Goal: Entertainment & Leisure: Consume media (video, audio)

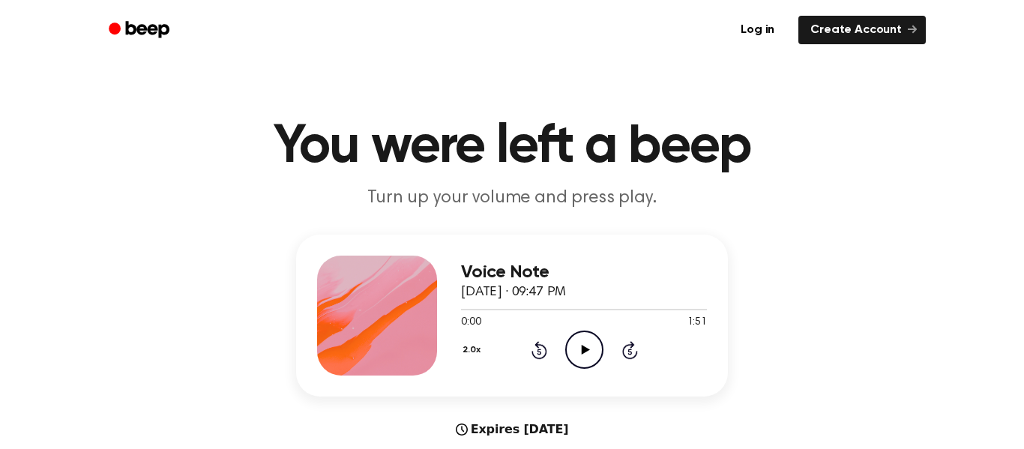
click at [583, 346] on icon "Play Audio" at bounding box center [584, 350] width 38 height 38
click at [592, 361] on icon "Pause Audio" at bounding box center [584, 350] width 38 height 38
click at [587, 349] on icon at bounding box center [585, 350] width 8 height 10
click at [595, 364] on circle at bounding box center [584, 349] width 37 height 37
click at [577, 351] on icon "Play Audio" at bounding box center [584, 350] width 38 height 38
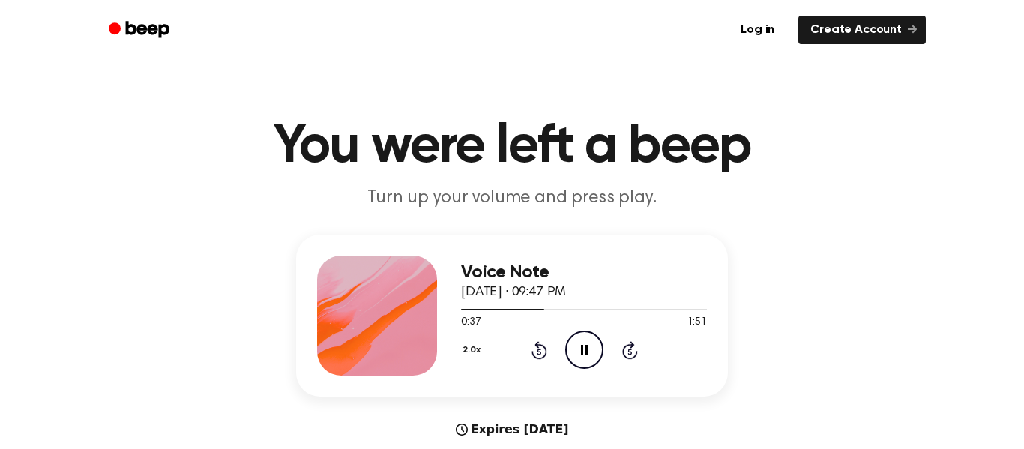
click at [532, 354] on icon at bounding box center [540, 350] width 16 height 18
click at [539, 352] on icon at bounding box center [539, 352] width 4 height 6
click at [532, 340] on icon "Rewind 5 seconds" at bounding box center [539, 349] width 16 height 19
click at [534, 341] on icon "Rewind 5 seconds" at bounding box center [539, 349] width 16 height 19
click at [539, 352] on icon at bounding box center [539, 352] width 4 height 6
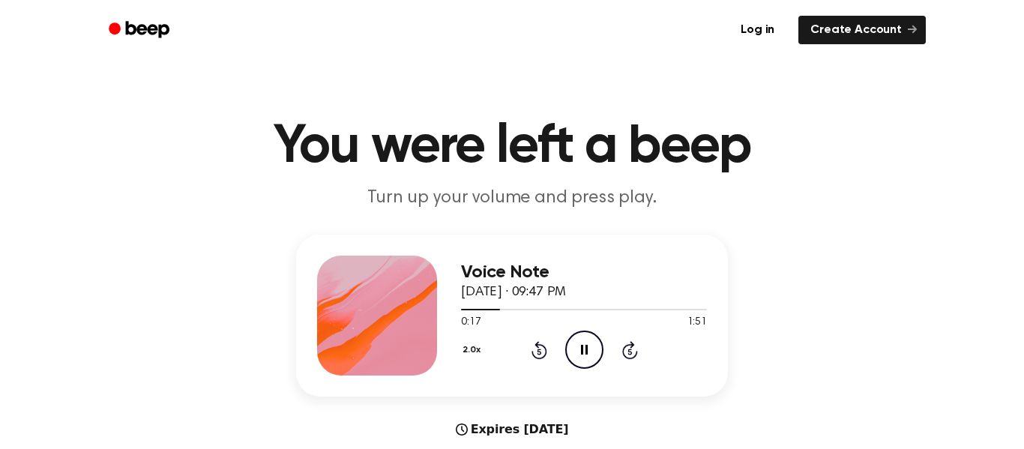
click at [536, 349] on icon "Rewind 5 seconds" at bounding box center [539, 349] width 16 height 19
click at [538, 352] on icon "Rewind 5 seconds" at bounding box center [539, 349] width 16 height 19
click at [442, 349] on div "Voice Note September 16, 2025 · 09:47 PM 0:02 1:51 Your browser does not suppor…" at bounding box center [512, 316] width 432 height 162
click at [471, 353] on button "2.0x" at bounding box center [473, 349] width 25 height 25
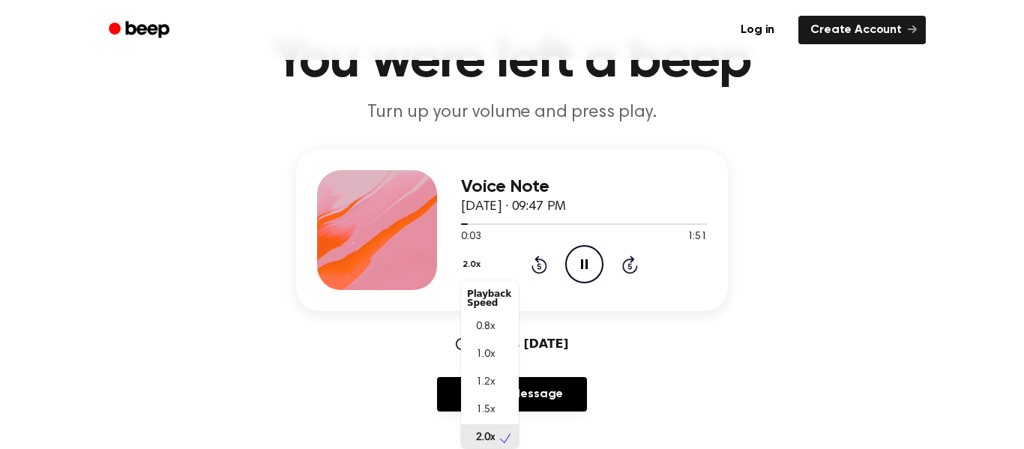
scroll to position [4, 0]
click at [462, 329] on div "0.8x" at bounding box center [490, 324] width 58 height 28
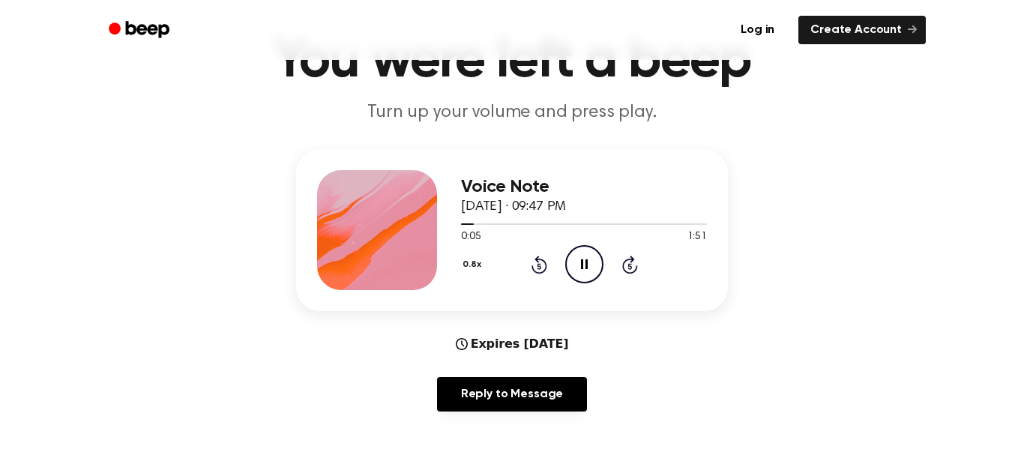
click at [467, 260] on button "0.8x" at bounding box center [473, 264] width 25 height 25
click at [467, 352] on div "1.0x" at bounding box center [481, 355] width 28 height 16
click at [531, 272] on icon "Rewind 5 seconds" at bounding box center [539, 264] width 16 height 19
click at [531, 271] on icon "Rewind 5 seconds" at bounding box center [539, 264] width 16 height 19
click at [539, 266] on icon at bounding box center [539, 266] width 4 height 6
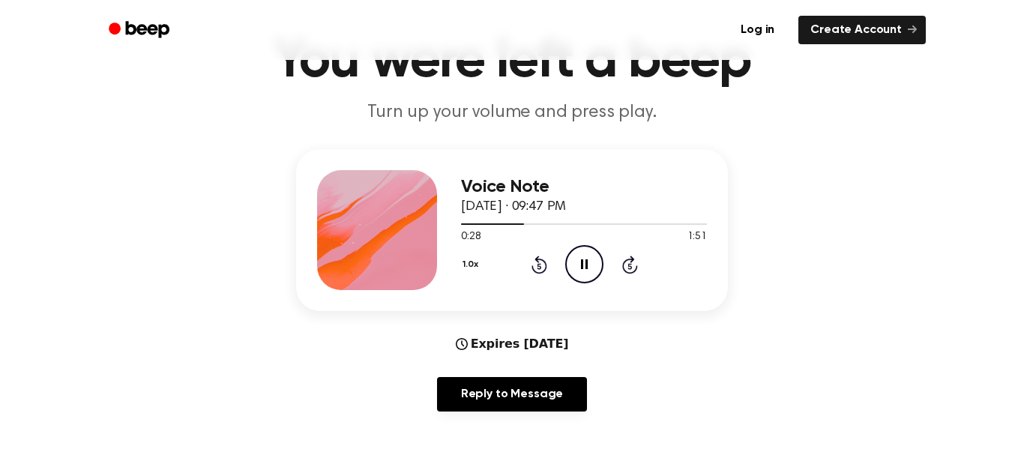
scroll to position [70, 0]
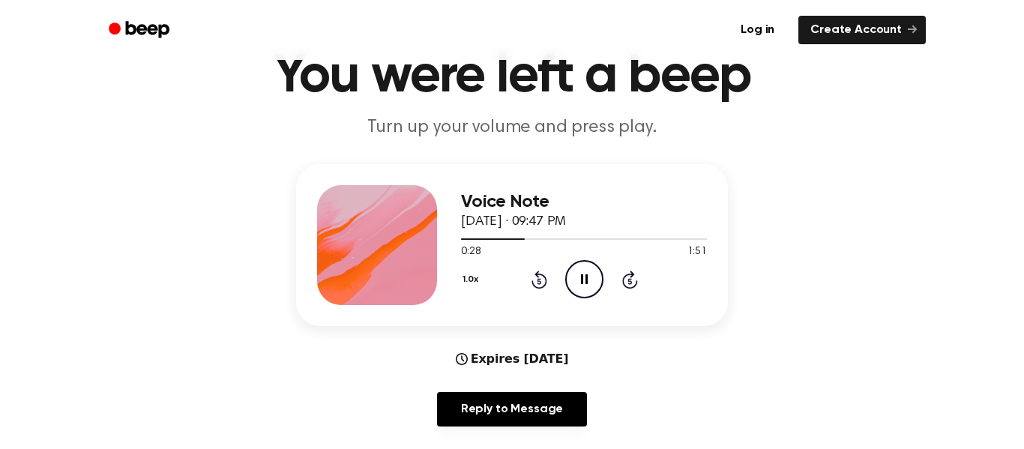
click at [533, 284] on icon at bounding box center [540, 280] width 16 height 18
click at [539, 289] on div "1.0x Rewind 5 seconds Pause Audio Skip 5 seconds" at bounding box center [584, 279] width 246 height 38
click at [533, 290] on div "1.0x Rewind 5 seconds Pause Audio Skip 5 seconds" at bounding box center [584, 279] width 246 height 38
click at [540, 289] on div "1.0x Rewind 5 seconds Pause Audio Skip 5 seconds" at bounding box center [584, 279] width 246 height 38
click at [538, 288] on icon at bounding box center [540, 280] width 16 height 18
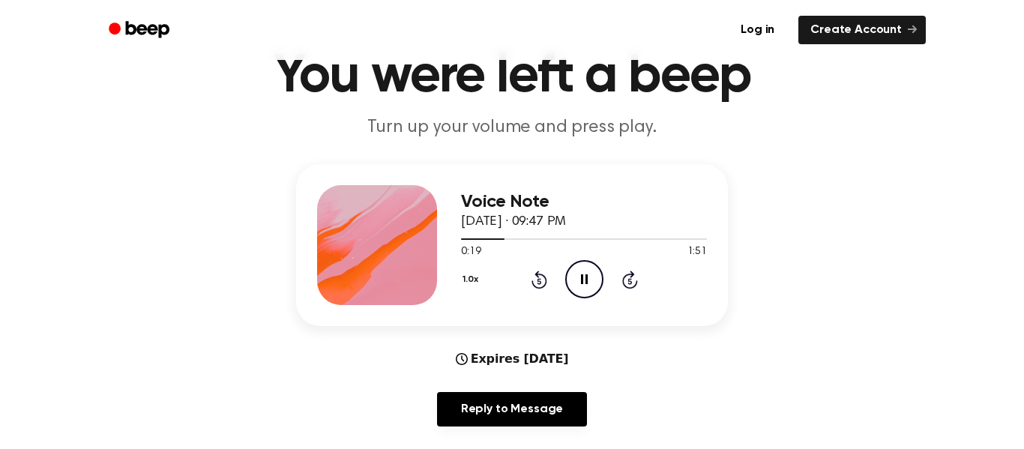
click at [539, 282] on icon "Rewind 5 seconds" at bounding box center [539, 279] width 16 height 19
click at [533, 290] on div "1.0x Rewind 5 seconds Pause Audio Skip 5 seconds" at bounding box center [584, 279] width 246 height 38
click at [535, 274] on icon at bounding box center [540, 280] width 16 height 18
click at [542, 289] on div "1.0x Rewind 5 seconds Pause Audio Skip 5 seconds" at bounding box center [584, 279] width 246 height 38
click at [537, 289] on icon at bounding box center [540, 280] width 16 height 18
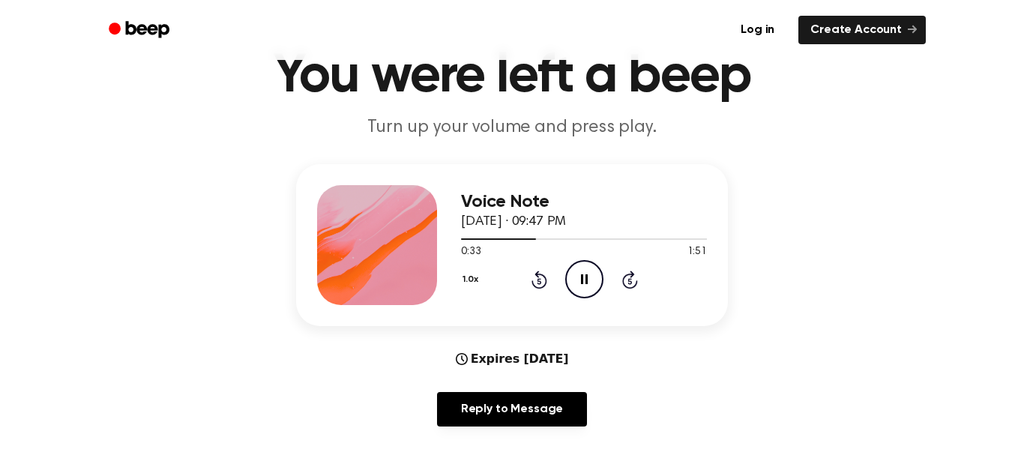
click at [534, 281] on icon "Rewind 5 seconds" at bounding box center [539, 279] width 16 height 19
click at [540, 276] on icon "Rewind 5 seconds" at bounding box center [539, 279] width 16 height 19
click at [539, 281] on icon at bounding box center [539, 281] width 4 height 6
click at [532, 287] on icon "Rewind 5 seconds" at bounding box center [539, 279] width 16 height 19
click at [531, 277] on icon "Rewind 5 seconds" at bounding box center [539, 279] width 16 height 19
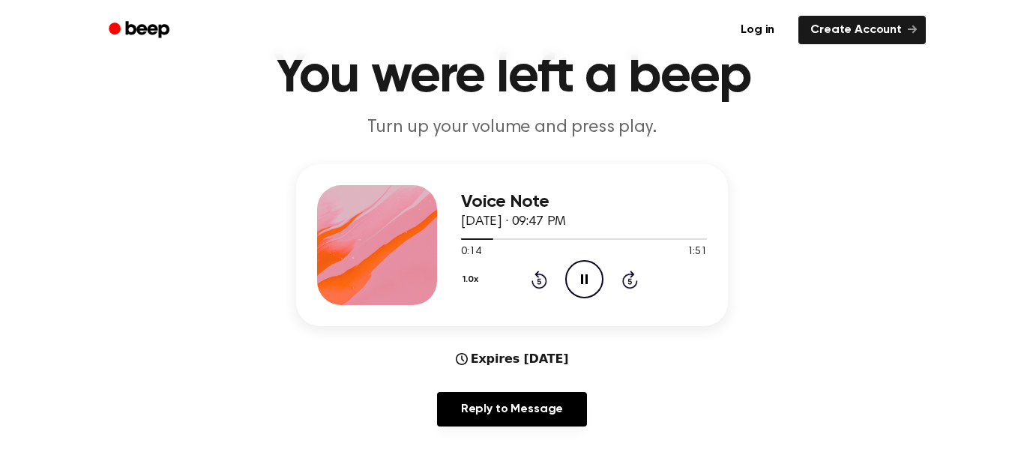
click at [539, 281] on icon at bounding box center [539, 281] width 4 height 6
click at [539, 282] on icon "Rewind 5 seconds" at bounding box center [539, 279] width 16 height 19
click at [531, 286] on icon "Rewind 5 seconds" at bounding box center [539, 279] width 16 height 19
click at [531, 274] on icon "Rewind 5 seconds" at bounding box center [539, 279] width 16 height 19
click at [597, 265] on circle at bounding box center [584, 279] width 37 height 37
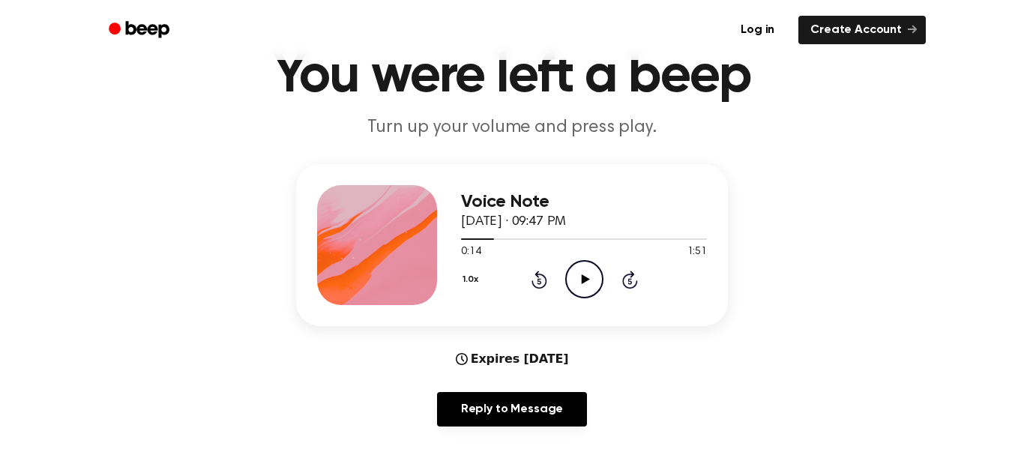
click at [570, 297] on icon "Play Audio" at bounding box center [584, 279] width 38 height 38
click at [590, 303] on div "Voice Note September 16, 2025 · 09:47 PM 0:33 1:51 Your browser does not suppor…" at bounding box center [584, 245] width 246 height 120
click at [582, 283] on icon at bounding box center [584, 279] width 7 height 10
click at [571, 282] on icon "Play Audio" at bounding box center [584, 279] width 38 height 38
click at [543, 289] on div "1.0x Rewind 5 seconds Pause Audio Skip 5 seconds" at bounding box center [584, 279] width 246 height 38
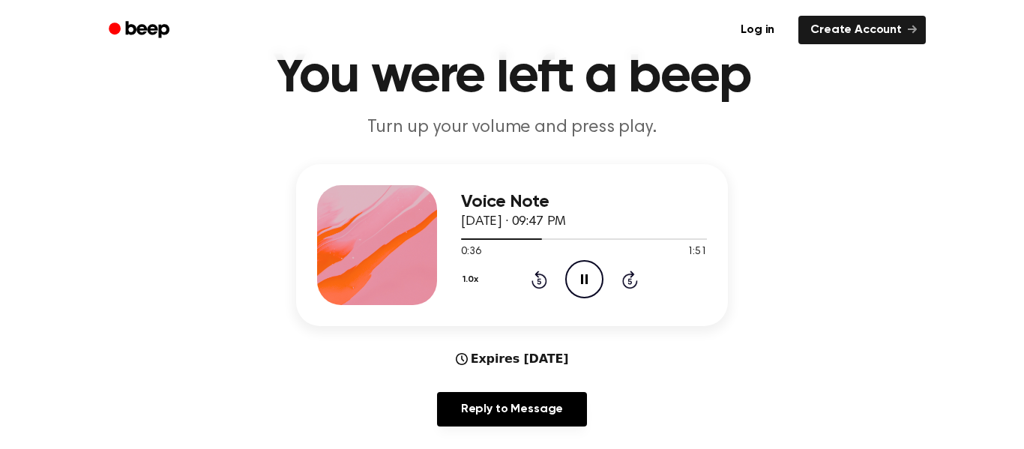
click at [539, 281] on icon at bounding box center [539, 281] width 4 height 6
click at [564, 280] on div "1.0x Rewind 5 seconds Pause Audio Skip 5 seconds" at bounding box center [584, 279] width 246 height 38
click at [587, 279] on icon at bounding box center [584, 279] width 7 height 10
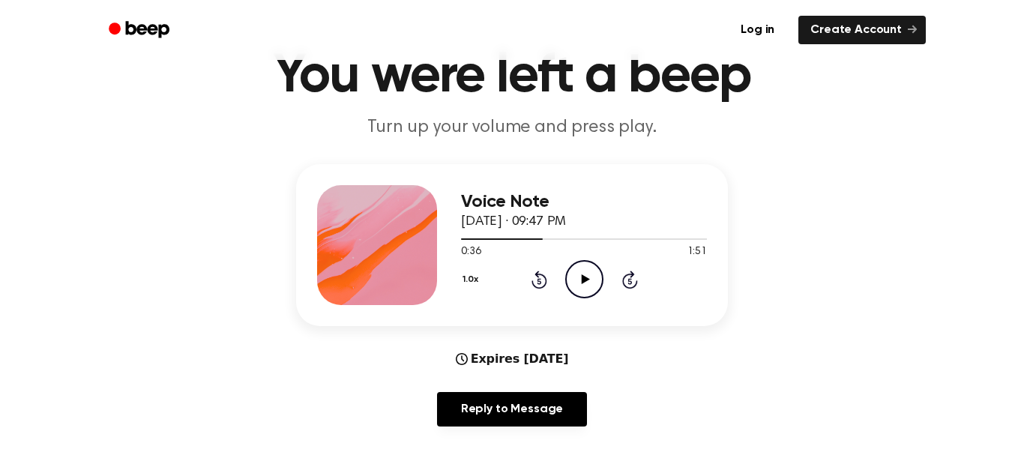
click at [586, 276] on icon "Play Audio" at bounding box center [584, 279] width 38 height 38
click at [590, 284] on icon "Pause Audio" at bounding box center [584, 279] width 38 height 38
click at [580, 311] on div "Voice Note September 16, 2025 · 09:47 PM 0:46 1:51 Your browser does not suppor…" at bounding box center [512, 245] width 432 height 162
click at [582, 284] on icon at bounding box center [585, 279] width 8 height 10
click at [559, 295] on div "1.0x Rewind 5 seconds Pause Audio Skip 5 seconds" at bounding box center [584, 279] width 246 height 38
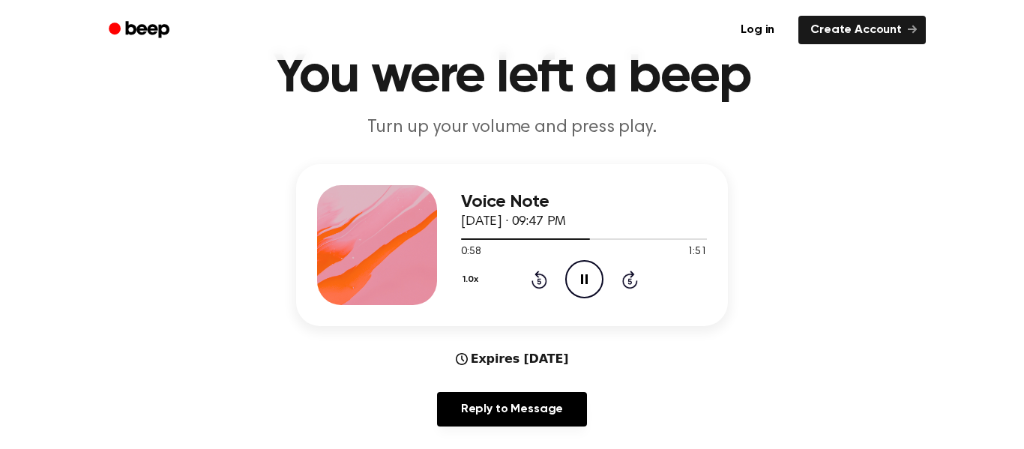
click at [592, 286] on icon "Pause Audio" at bounding box center [584, 279] width 38 height 38
click at [584, 266] on icon "Play Audio" at bounding box center [584, 279] width 38 height 38
click at [589, 280] on icon "Pause Audio" at bounding box center [584, 279] width 38 height 38
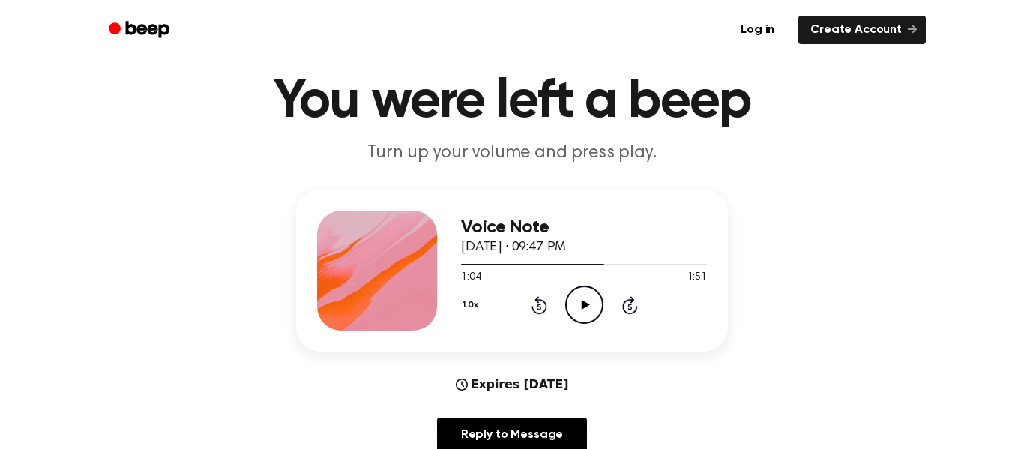
scroll to position [44, 0]
click at [585, 308] on icon at bounding box center [585, 306] width 8 height 10
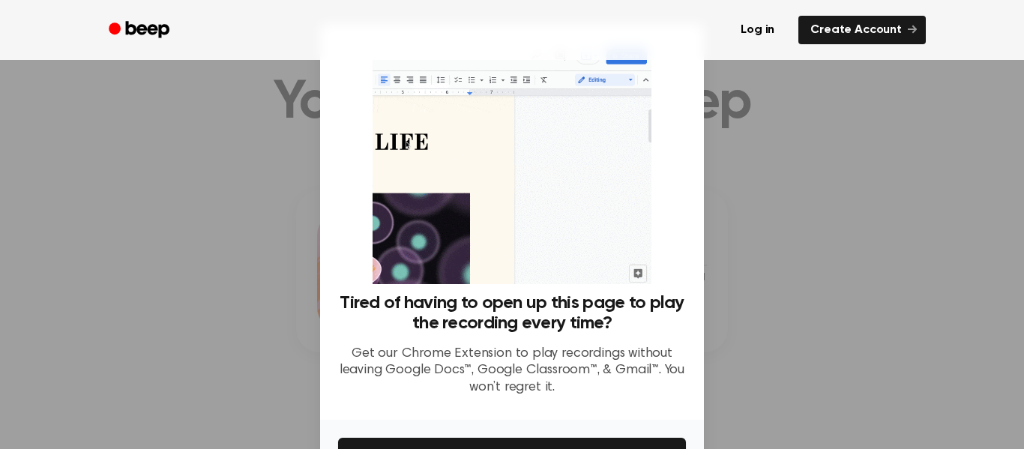
scroll to position [97, 0]
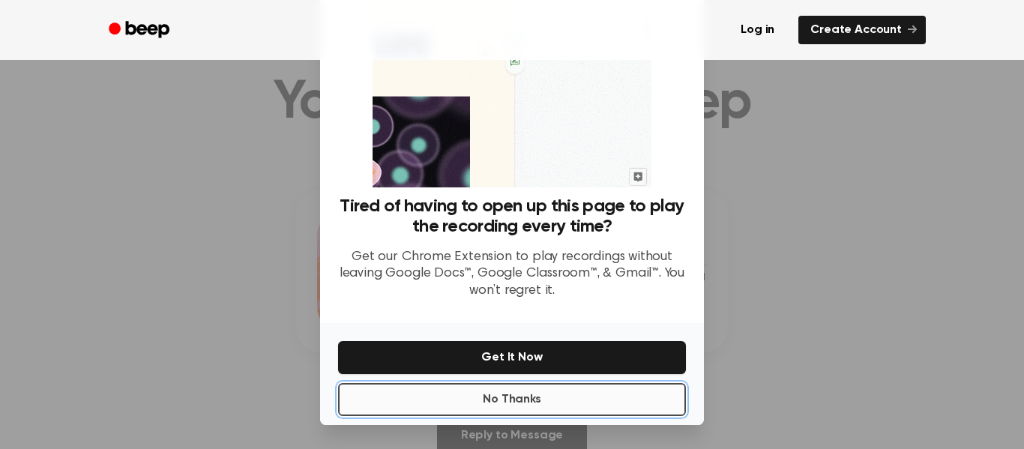
click at [406, 390] on button "No Thanks" at bounding box center [512, 399] width 348 height 33
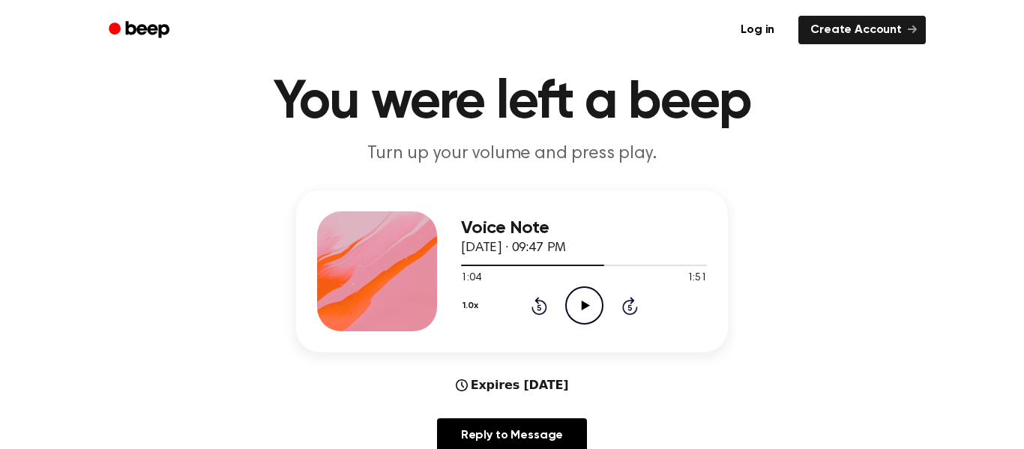
click at [585, 319] on icon "Play Audio" at bounding box center [584, 305] width 38 height 38
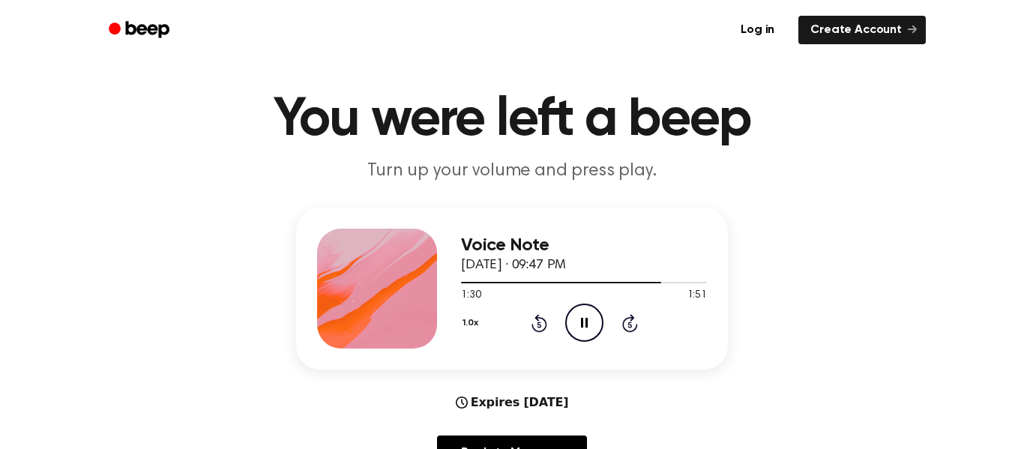
scroll to position [0, 0]
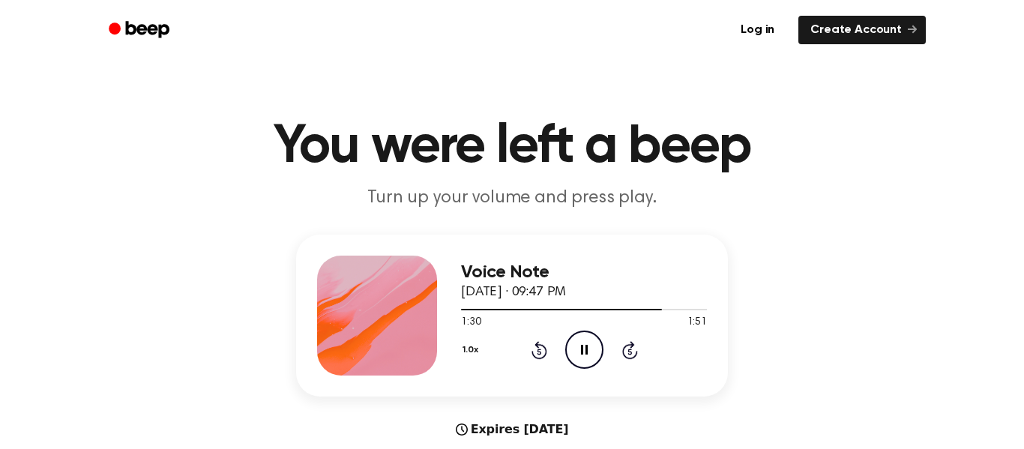
click at [583, 357] on icon "Pause Audio" at bounding box center [584, 350] width 38 height 38
click at [532, 353] on icon at bounding box center [540, 350] width 16 height 18
click at [532, 350] on icon "Rewind 5 seconds" at bounding box center [539, 349] width 16 height 19
click at [561, 363] on div "1.0x Rewind 5 seconds Play Audio Skip 5 seconds" at bounding box center [584, 350] width 246 height 38
click at [580, 368] on circle at bounding box center [584, 349] width 37 height 37
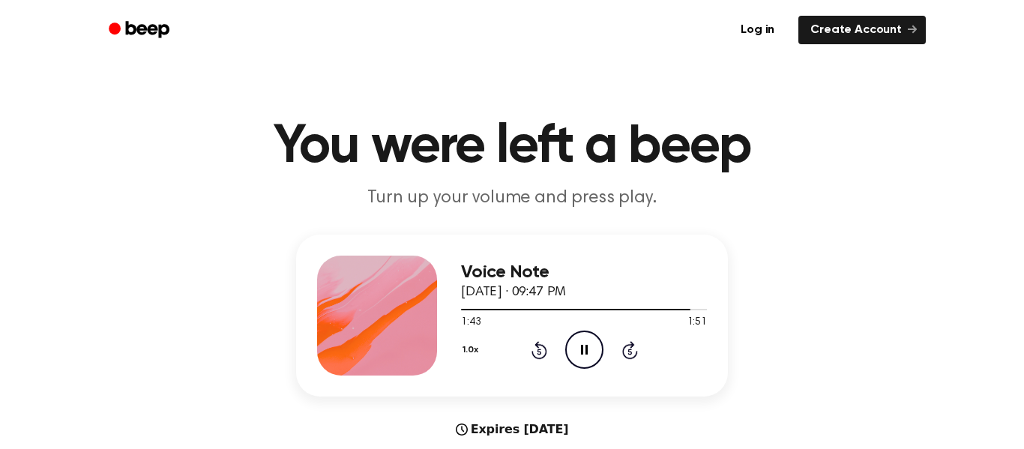
scroll to position [13, 0]
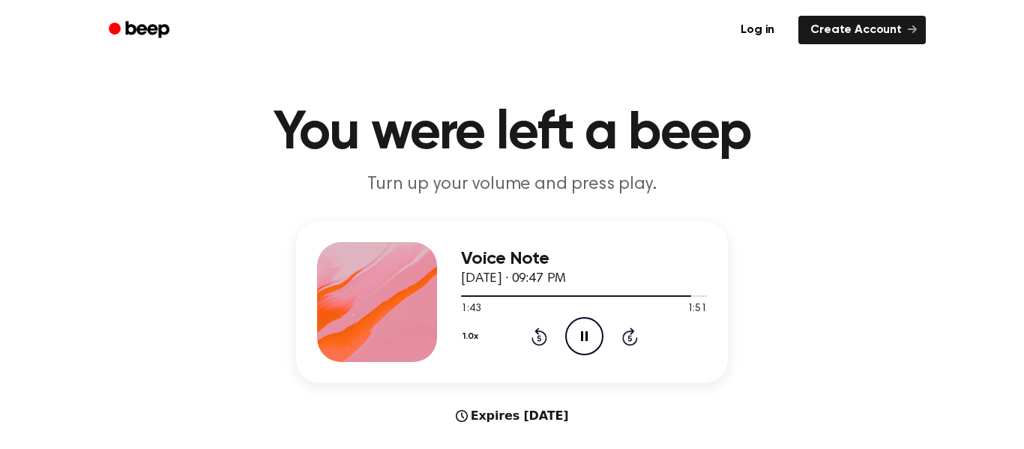
click at [539, 338] on icon at bounding box center [539, 338] width 4 height 6
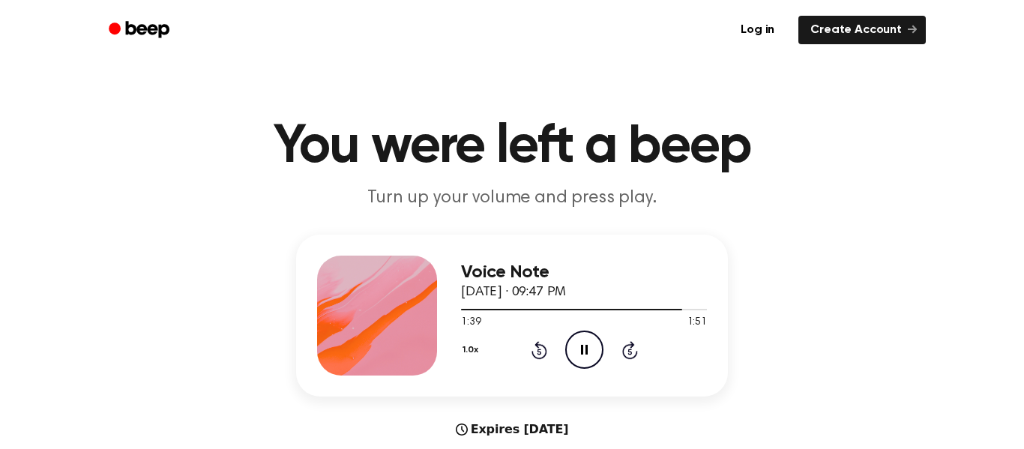
click at [538, 352] on icon "Rewind 5 seconds" at bounding box center [539, 349] width 16 height 19
click at [532, 358] on icon "Rewind 5 seconds" at bounding box center [539, 349] width 16 height 19
click at [568, 342] on circle at bounding box center [584, 349] width 37 height 37
click at [484, 343] on button "1.0x" at bounding box center [472, 349] width 22 height 25
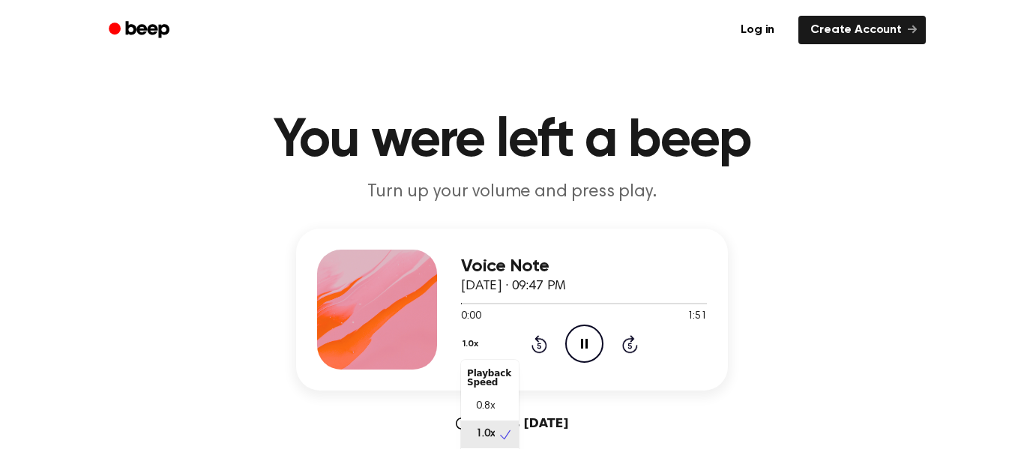
scroll to position [7, 0]
click at [52, 307] on div "Voice Note September 16, 2025 · 09:47 PM 0:02 1:51 Your browser does not suppor…" at bounding box center [512, 366] width 988 height 274
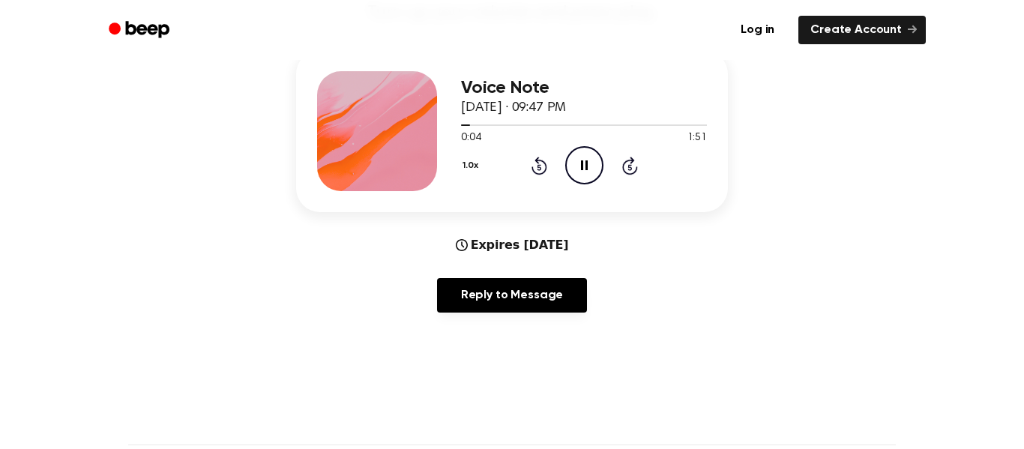
scroll to position [192, 0]
